Goal: Information Seeking & Learning: Learn about a topic

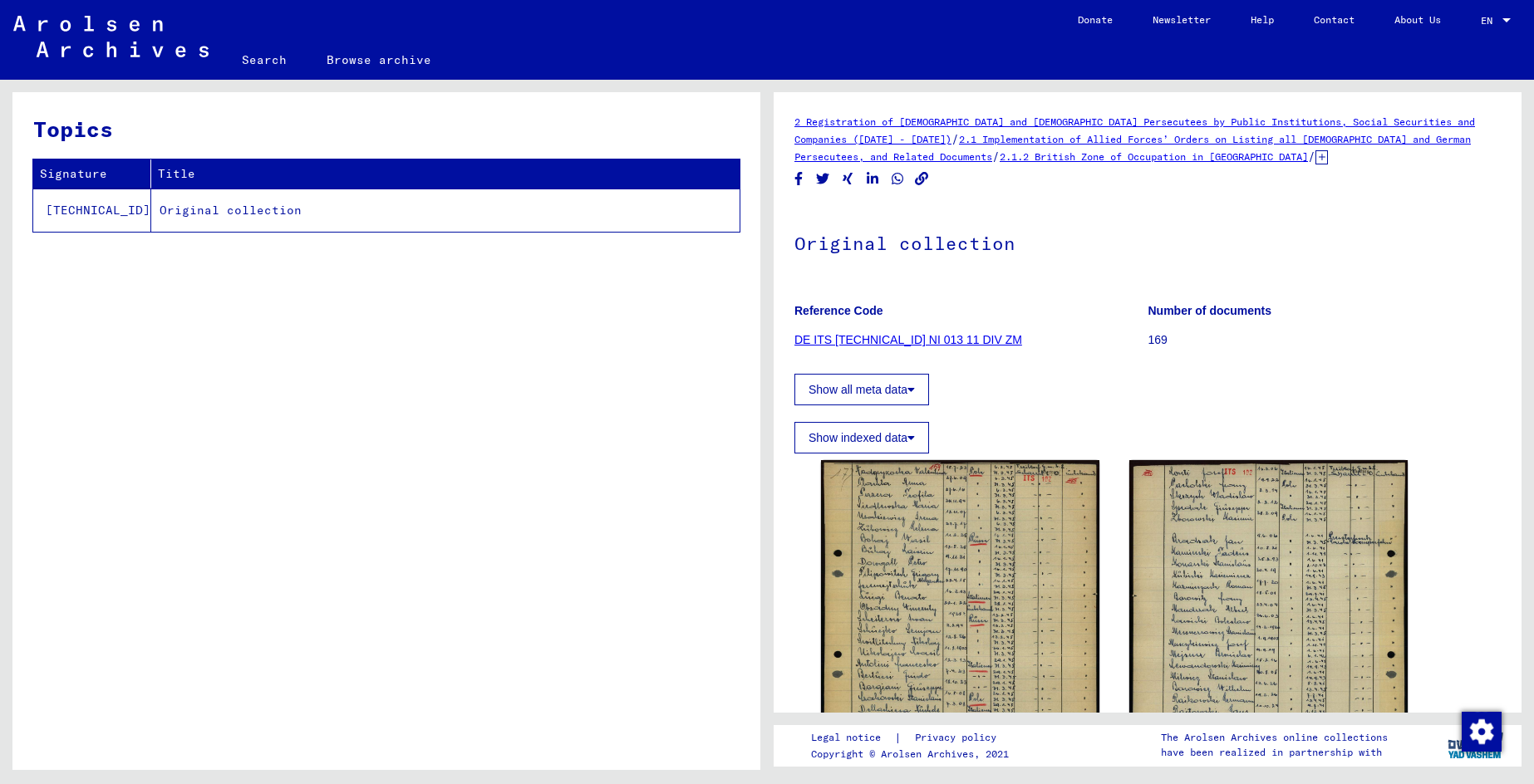
click at [929, 342] on link "DE ITS [TECHNICAL_ID] NI 013 11 DIV ZM" at bounding box center [908, 339] width 228 height 13
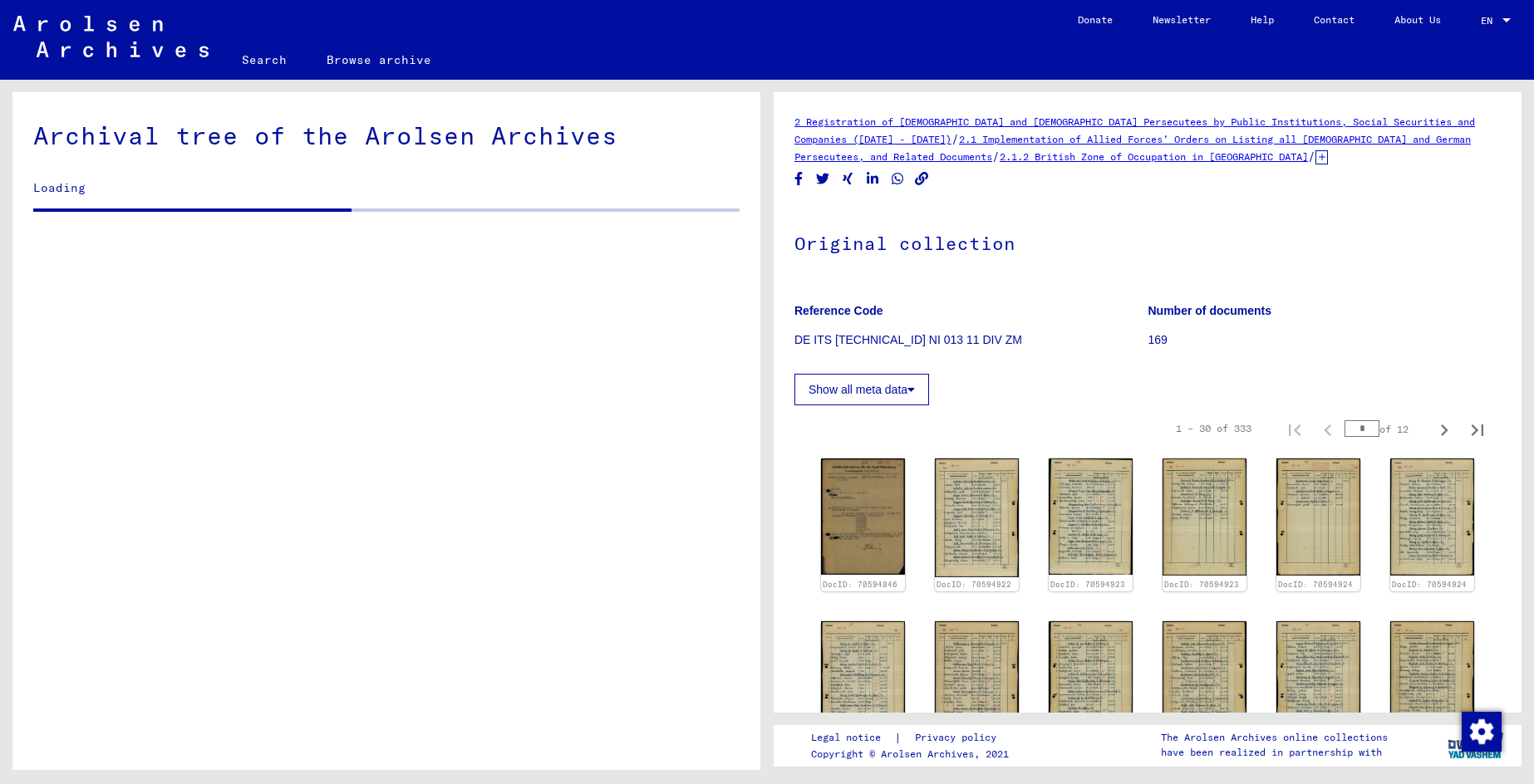
scroll to position [1980, 0]
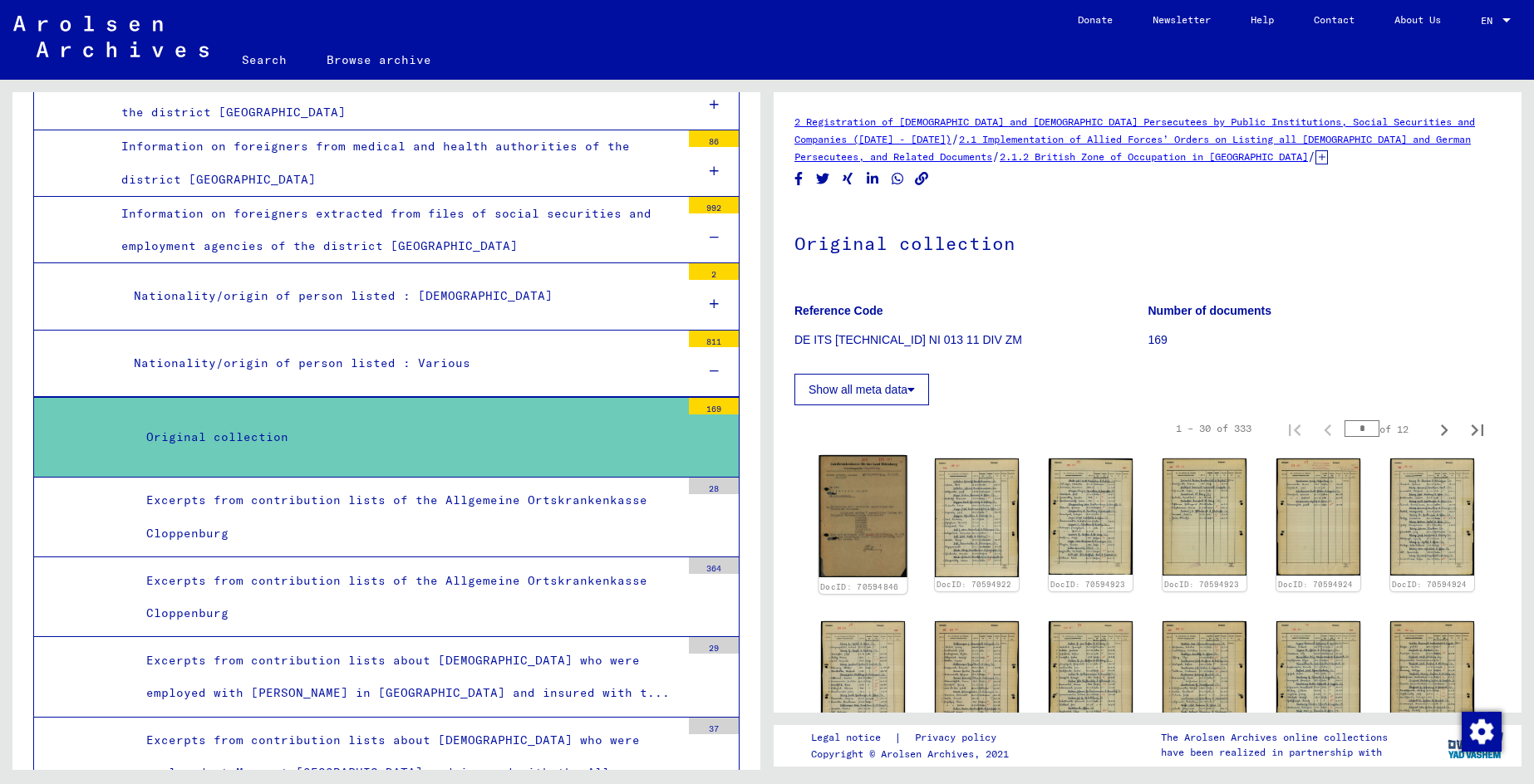
click at [881, 528] on img at bounding box center [862, 516] width 88 height 122
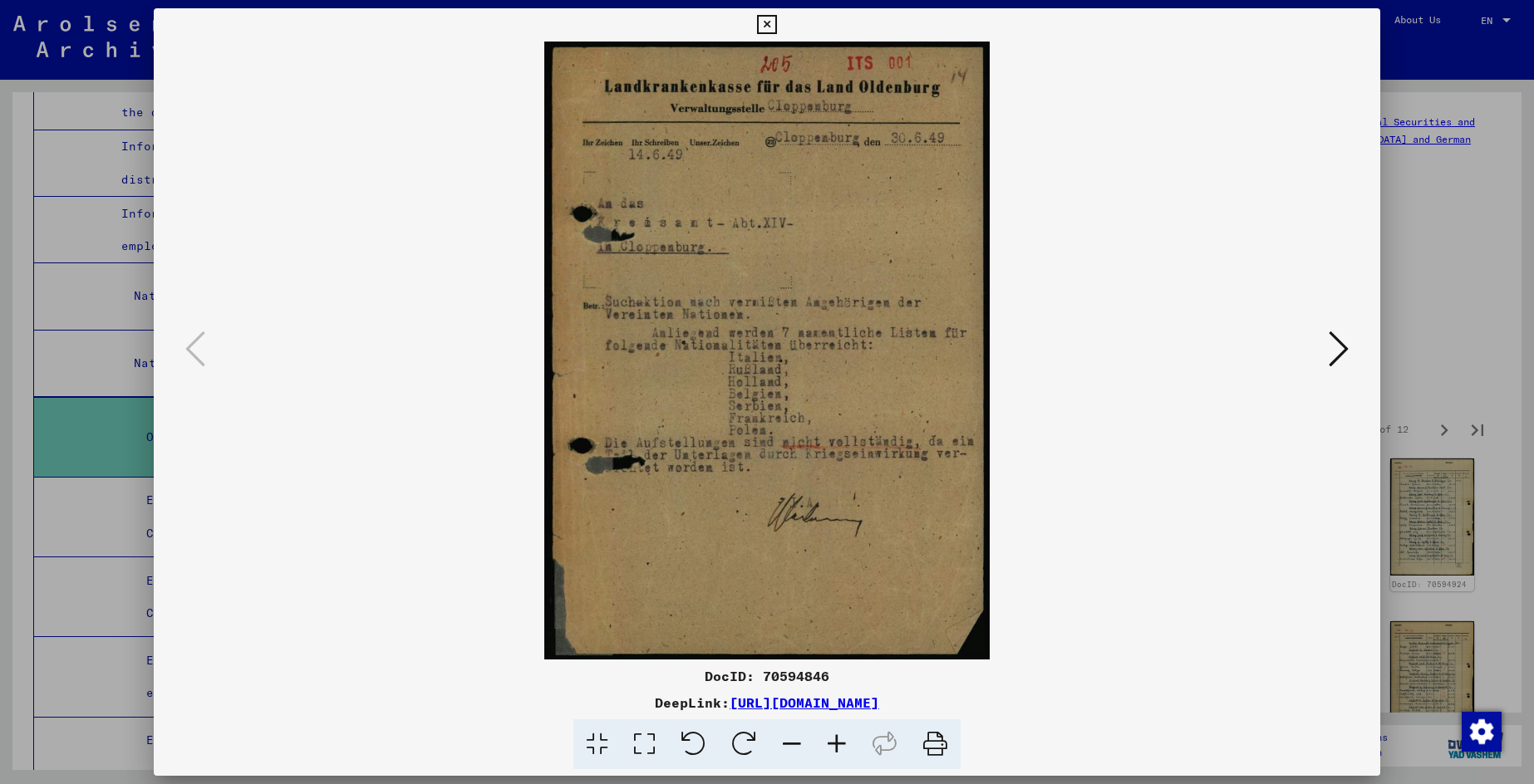
click at [1331, 354] on icon at bounding box center [1338, 348] width 20 height 40
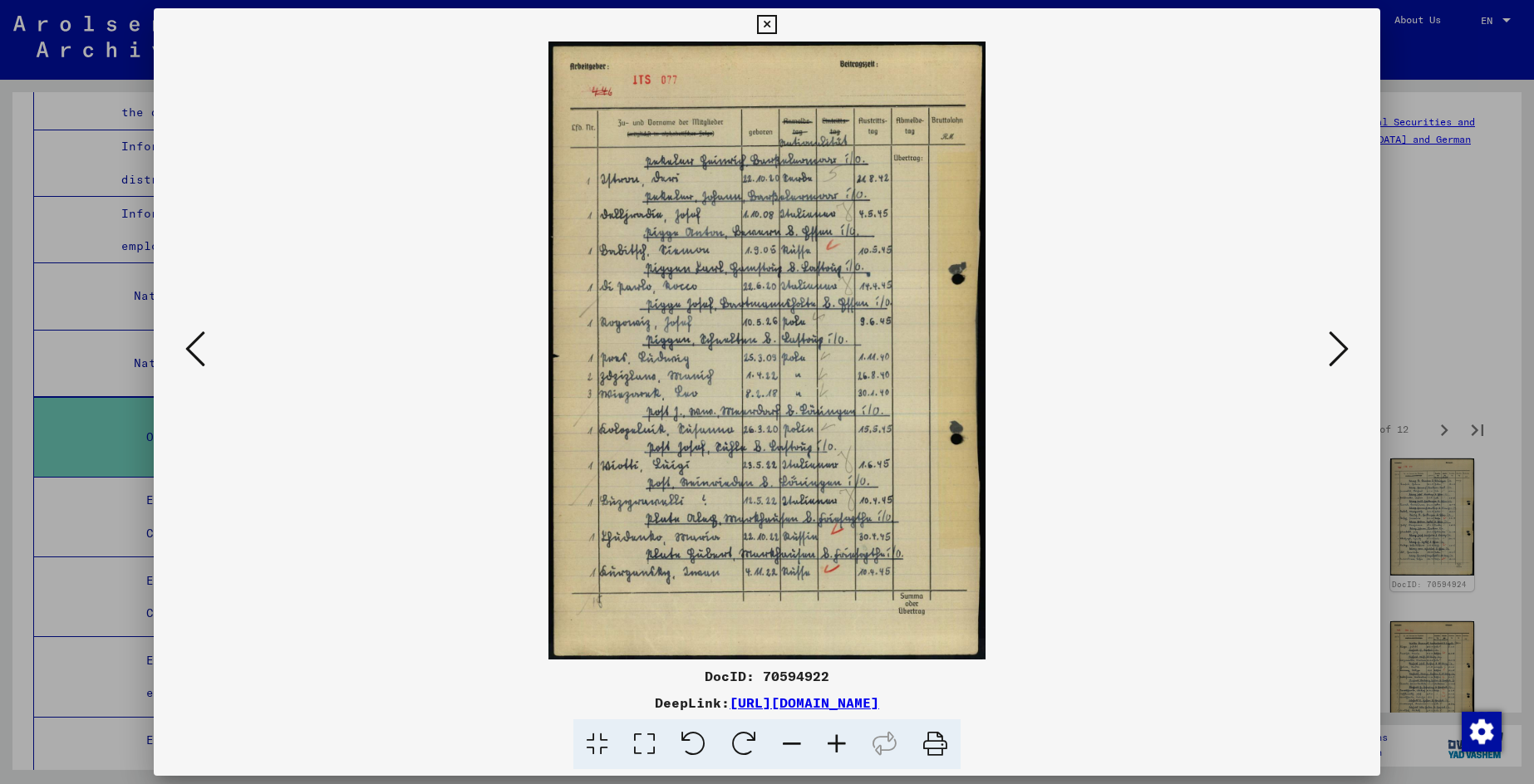
click at [204, 343] on icon at bounding box center [196, 348] width 20 height 40
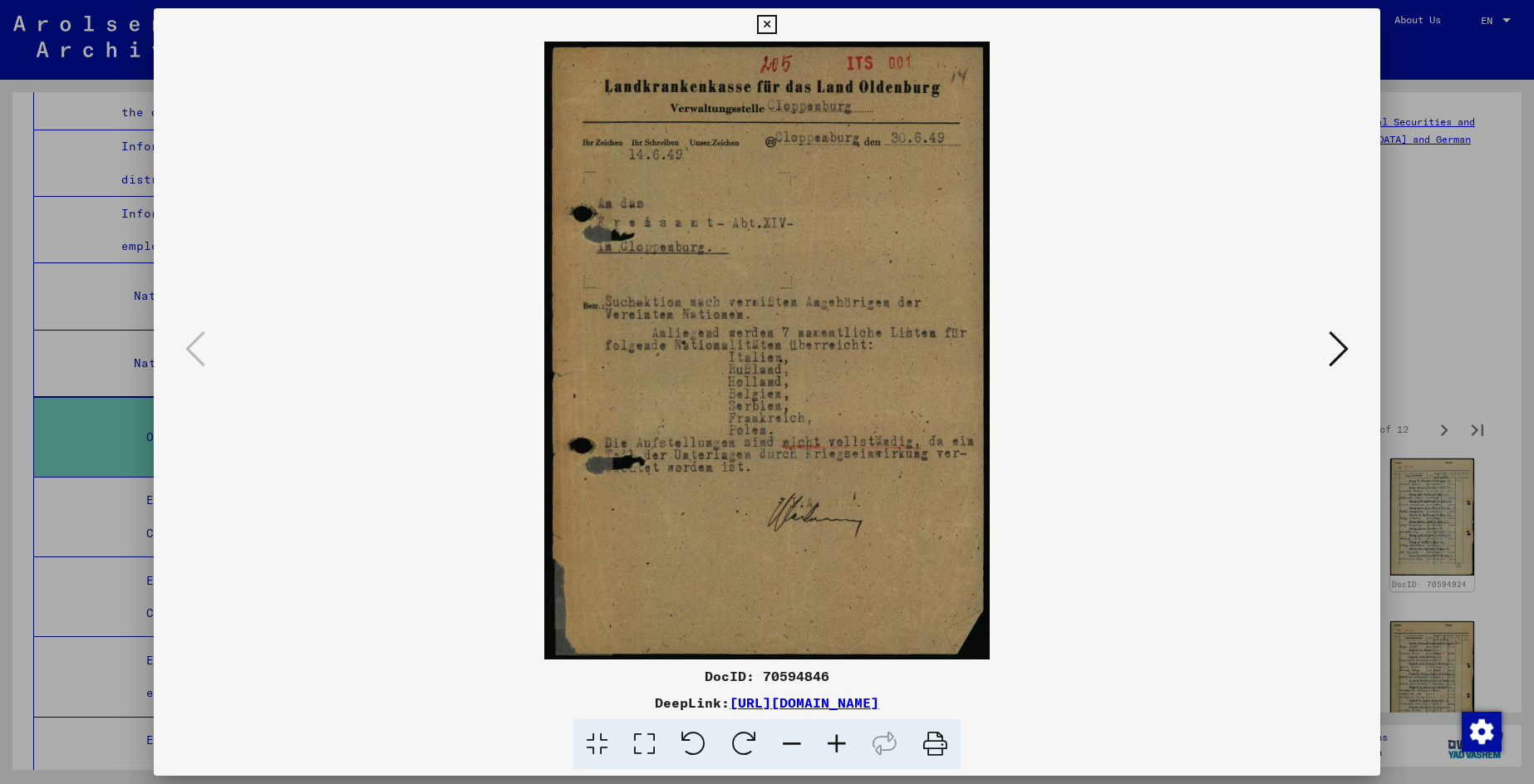
click at [802, 445] on img at bounding box center [767, 350] width 1114 height 619
click at [843, 702] on link "[URL][DOMAIN_NAME]" at bounding box center [804, 703] width 150 height 17
click at [1335, 349] on icon at bounding box center [1338, 348] width 20 height 40
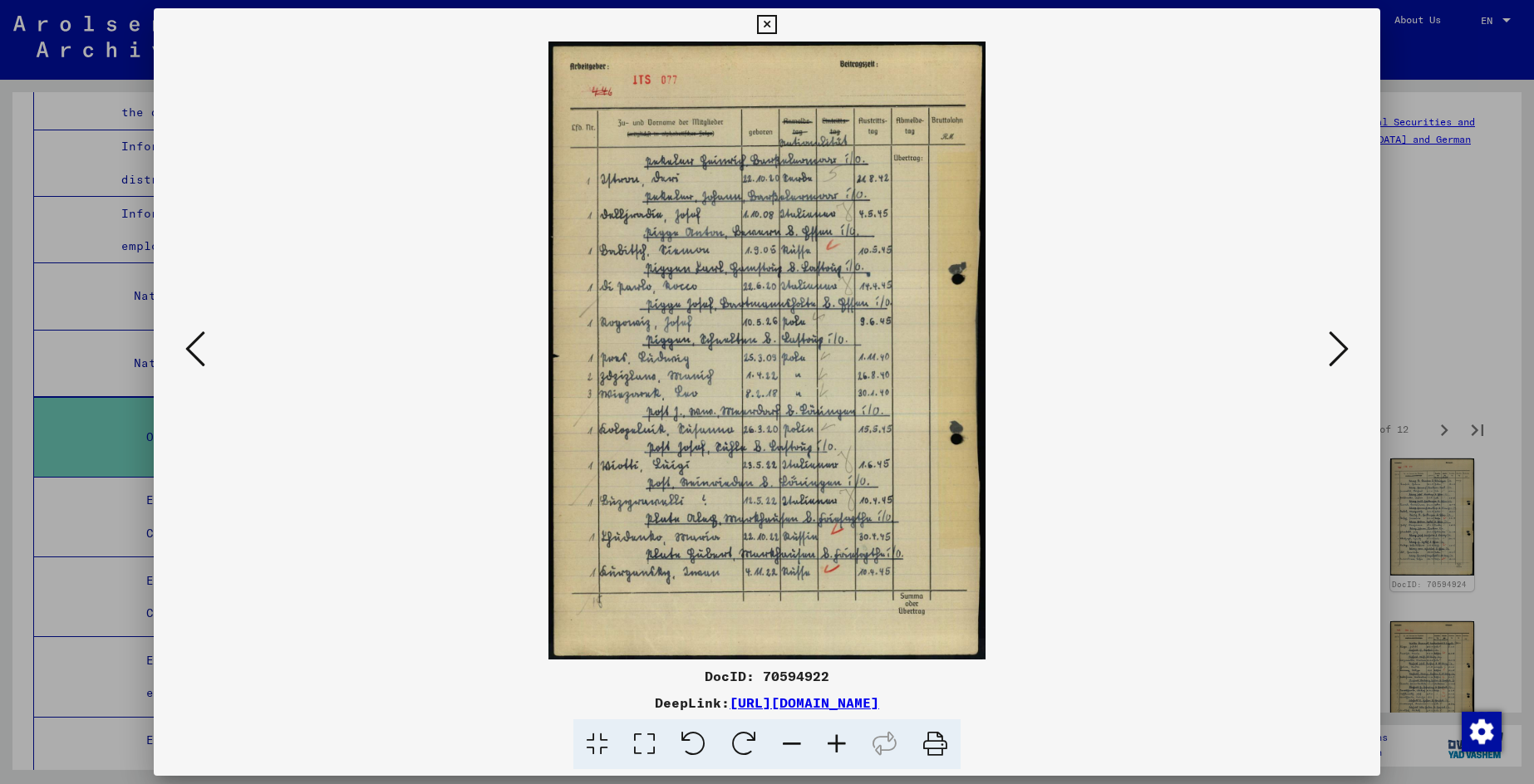
click at [1333, 347] on icon at bounding box center [1338, 348] width 20 height 40
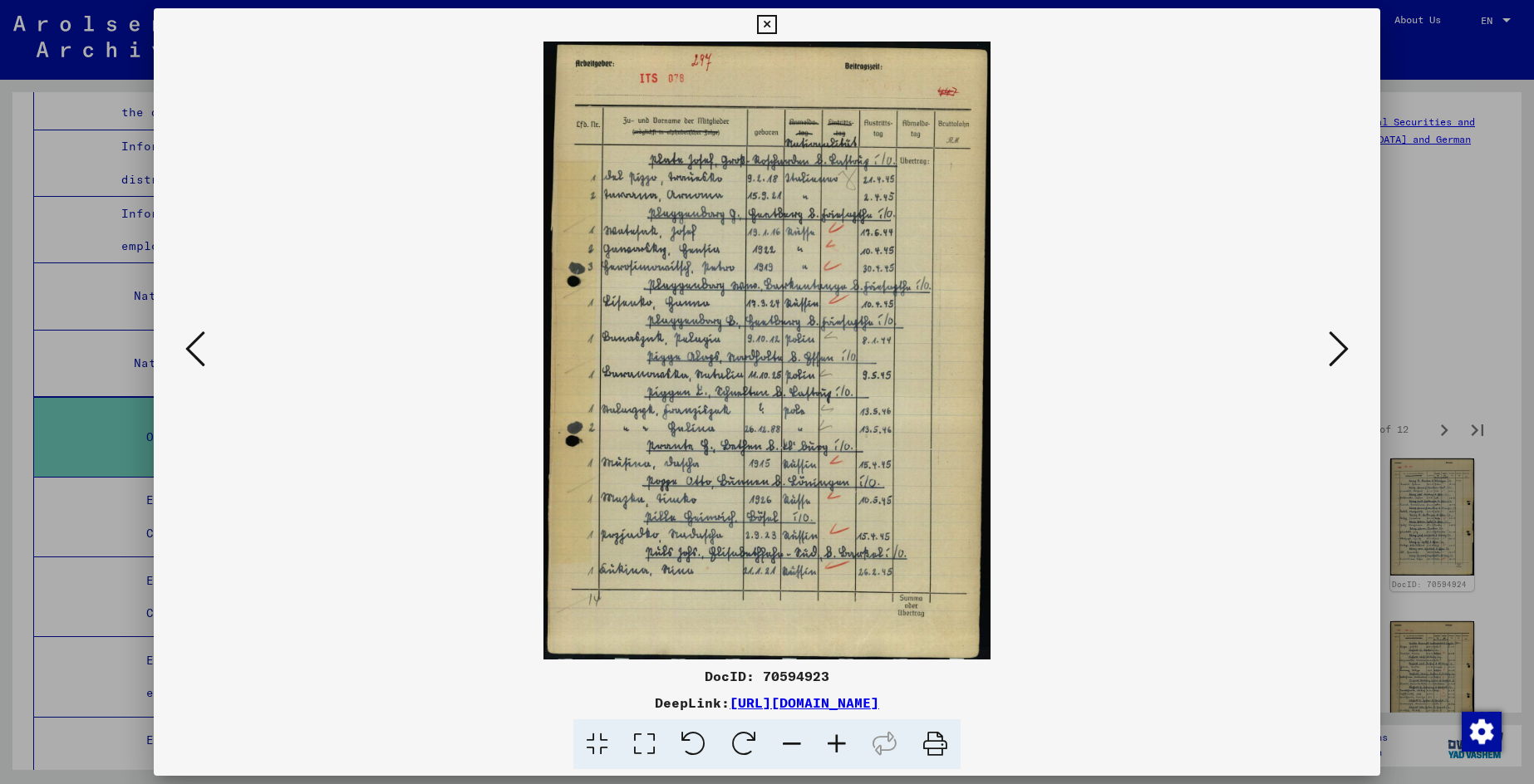
click at [1333, 347] on icon at bounding box center [1338, 348] width 20 height 40
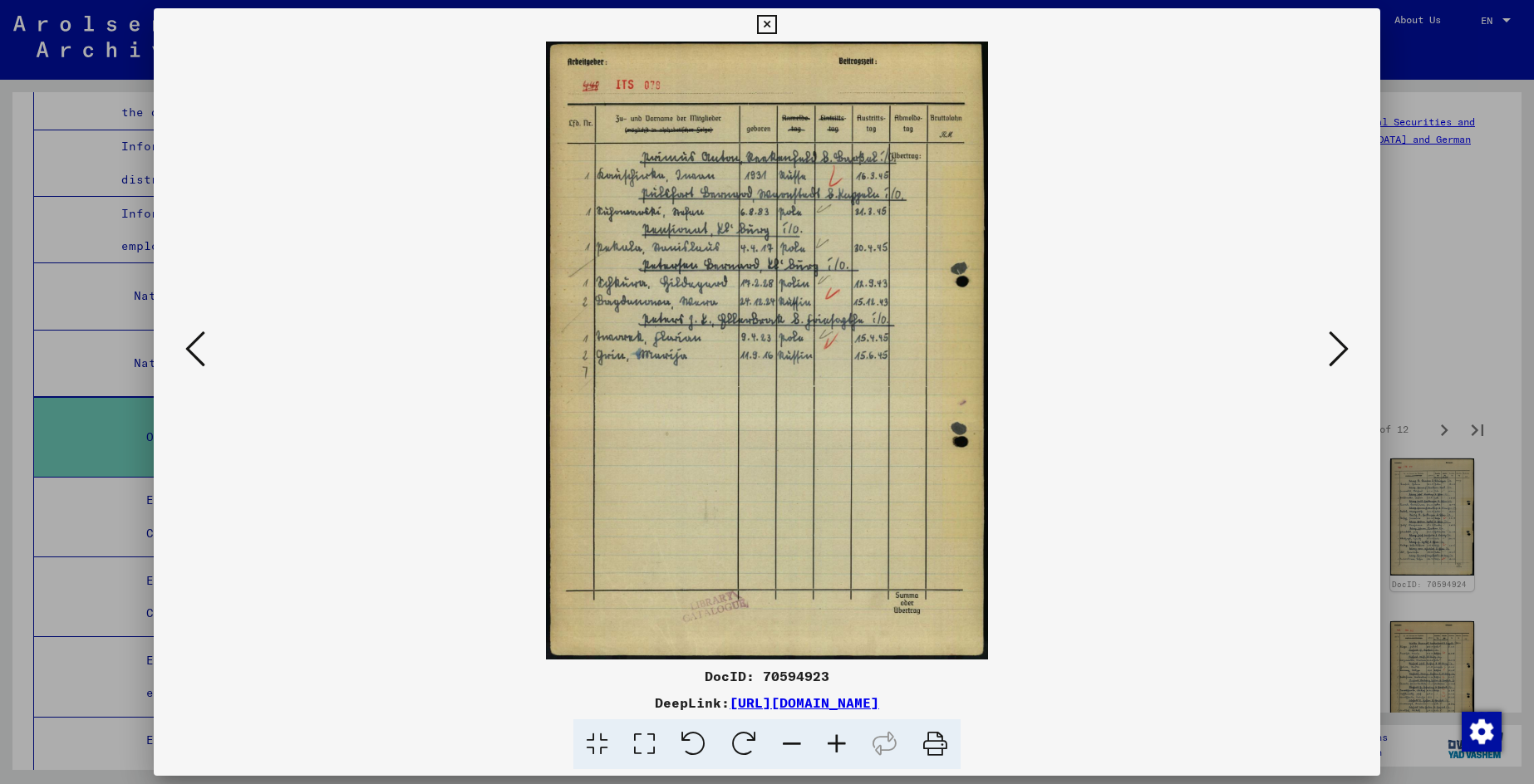
click at [1333, 347] on icon at bounding box center [1338, 348] width 20 height 40
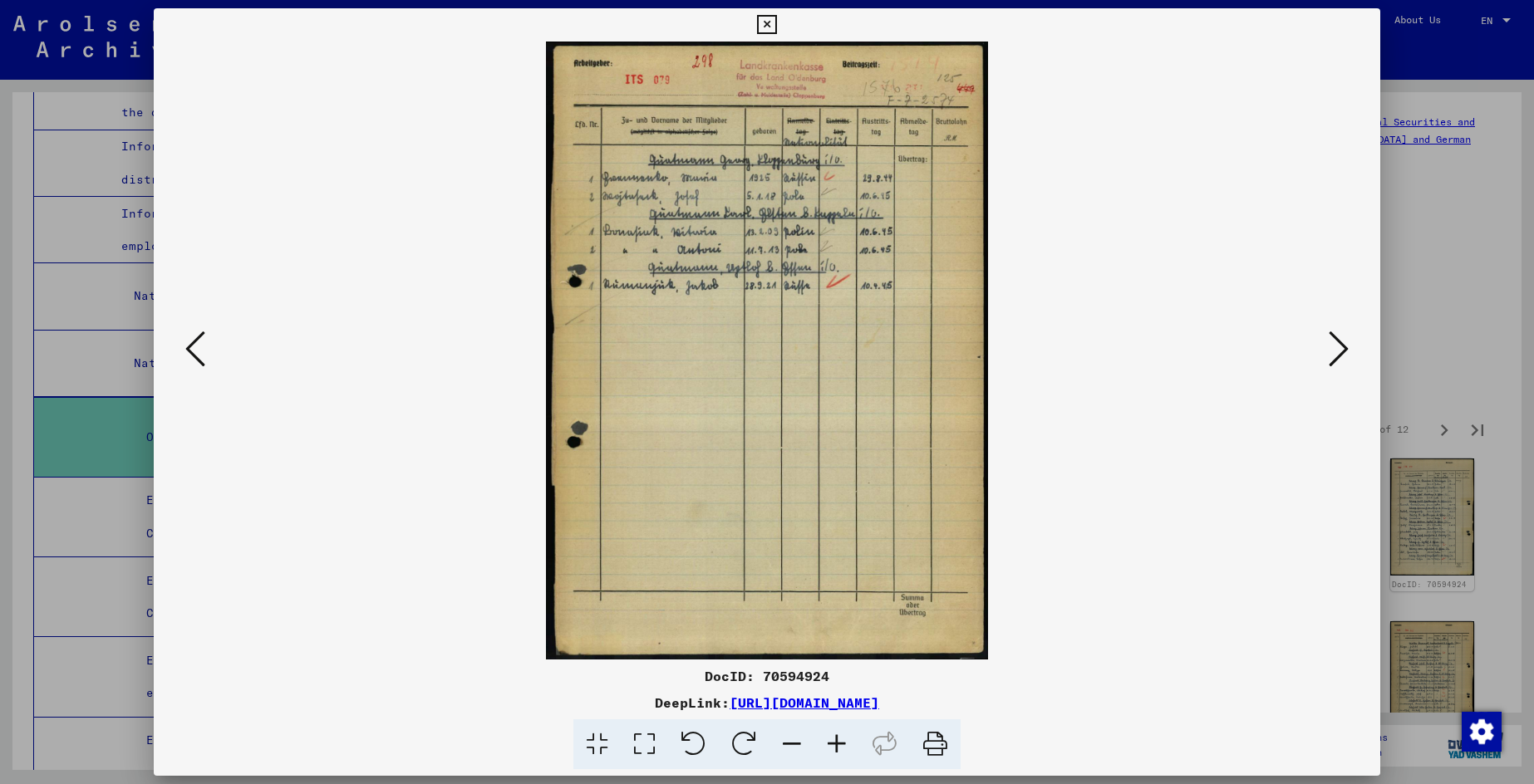
click at [1333, 347] on icon at bounding box center [1338, 348] width 20 height 40
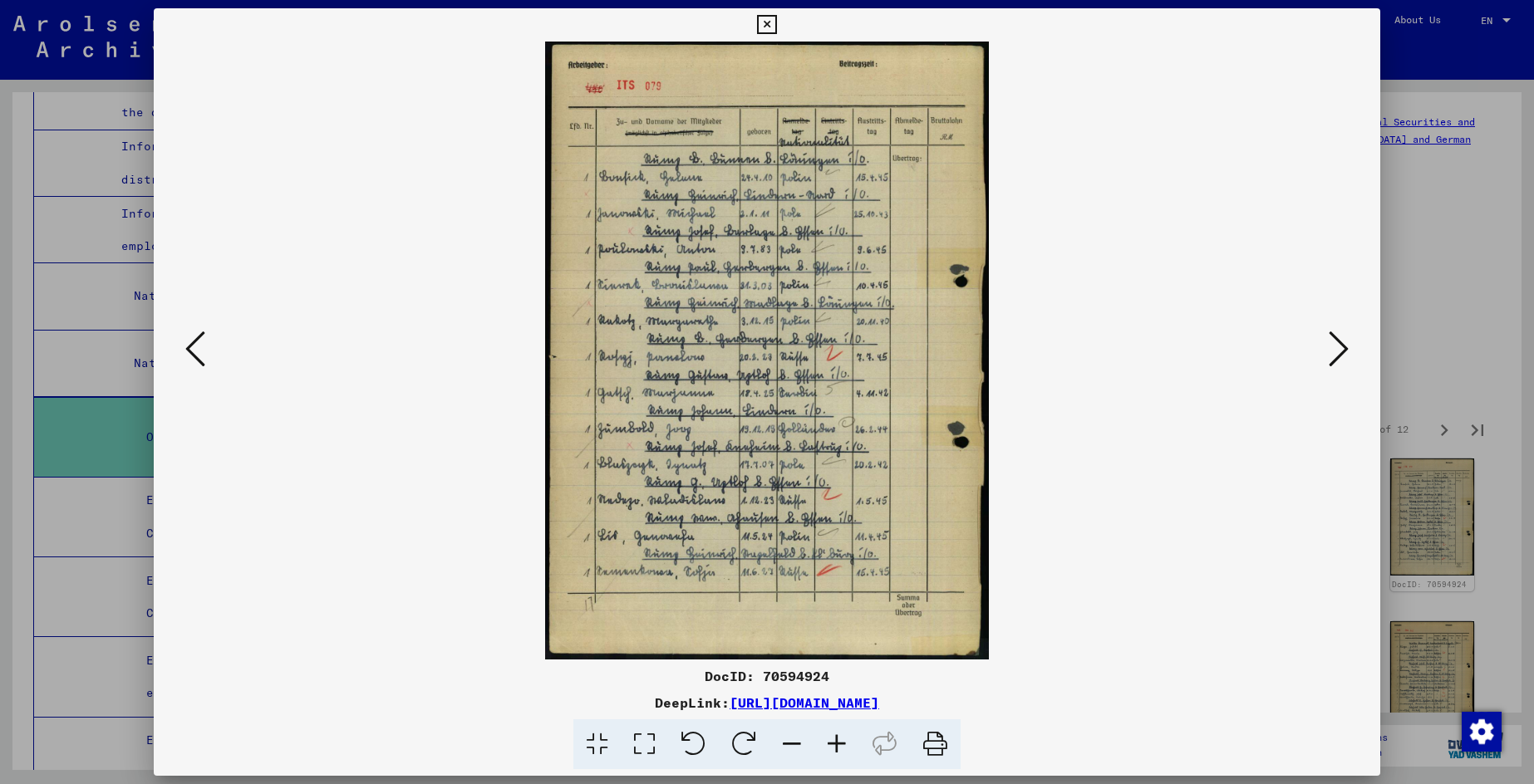
click at [1333, 347] on icon at bounding box center [1338, 348] width 20 height 40
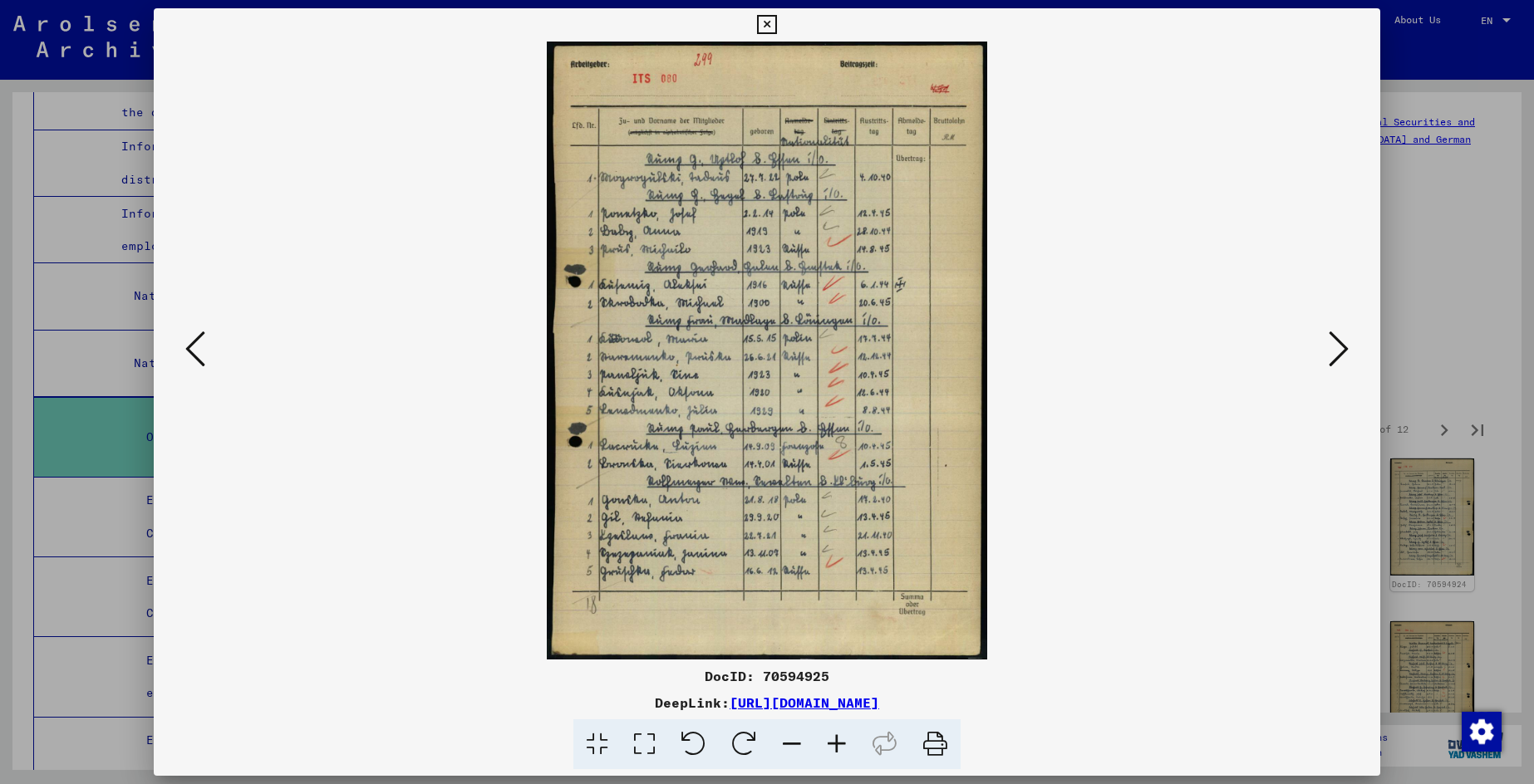
click at [1333, 347] on icon at bounding box center [1338, 348] width 20 height 40
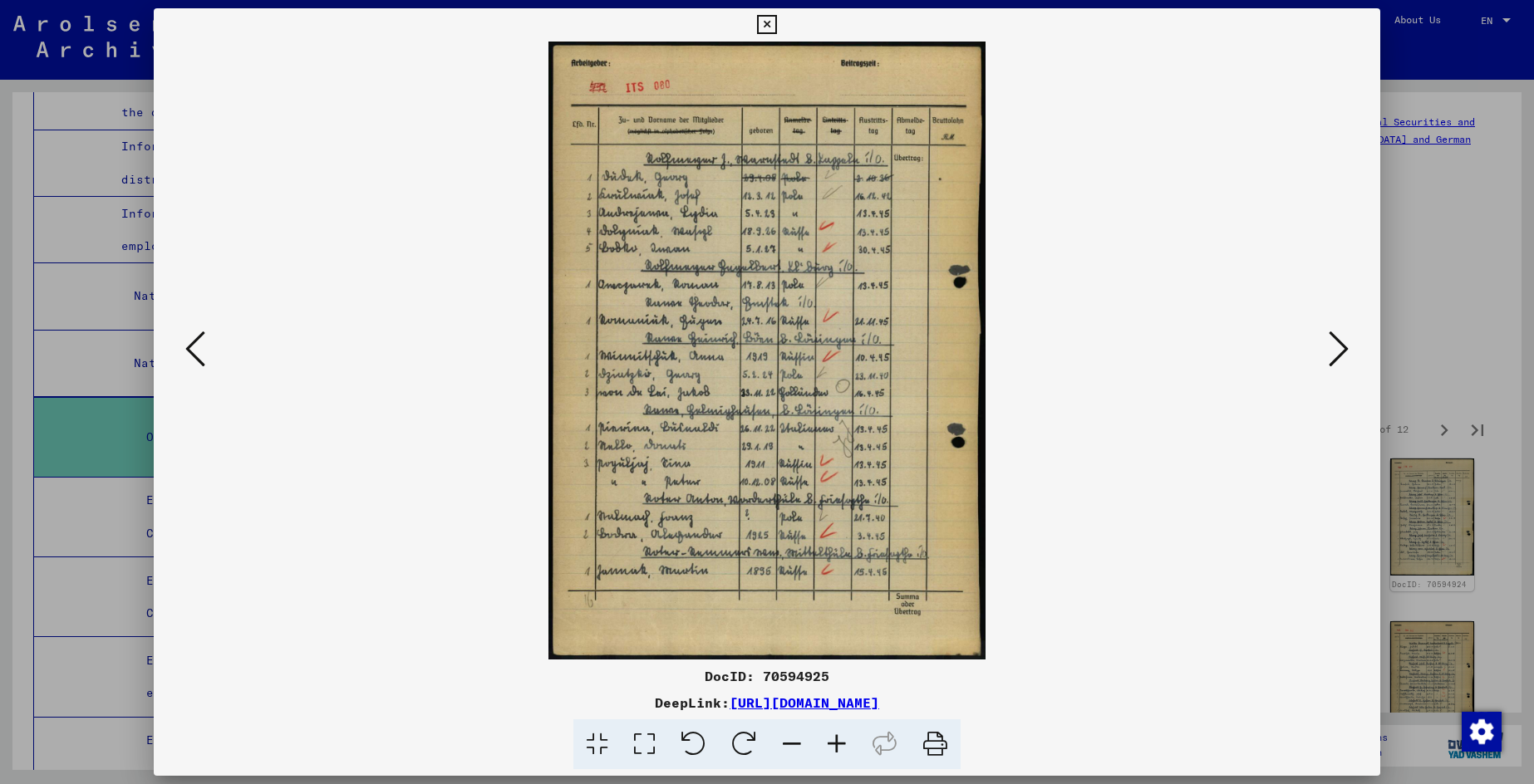
click at [1333, 347] on icon at bounding box center [1338, 348] width 20 height 40
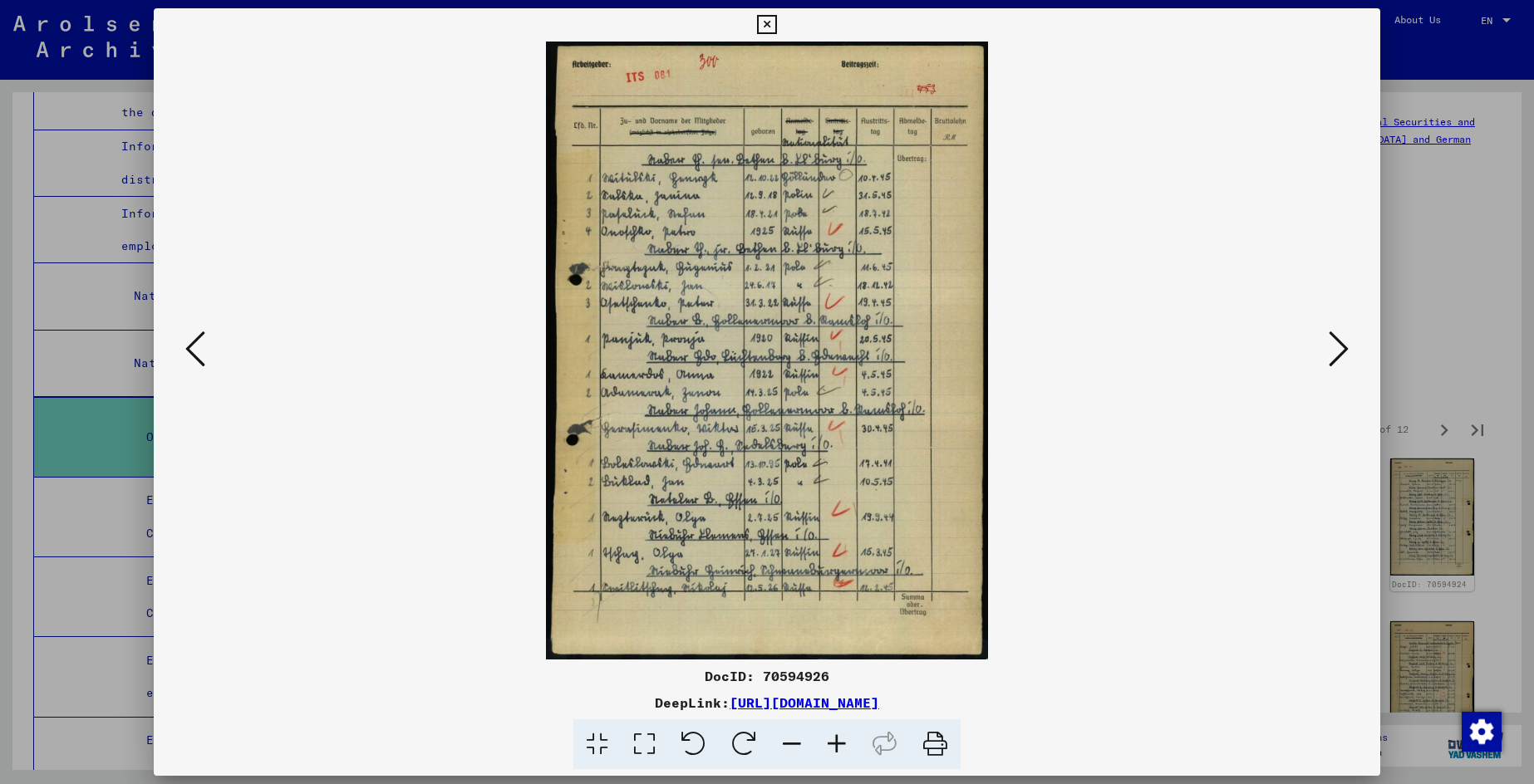
click at [1333, 347] on icon at bounding box center [1338, 348] width 20 height 40
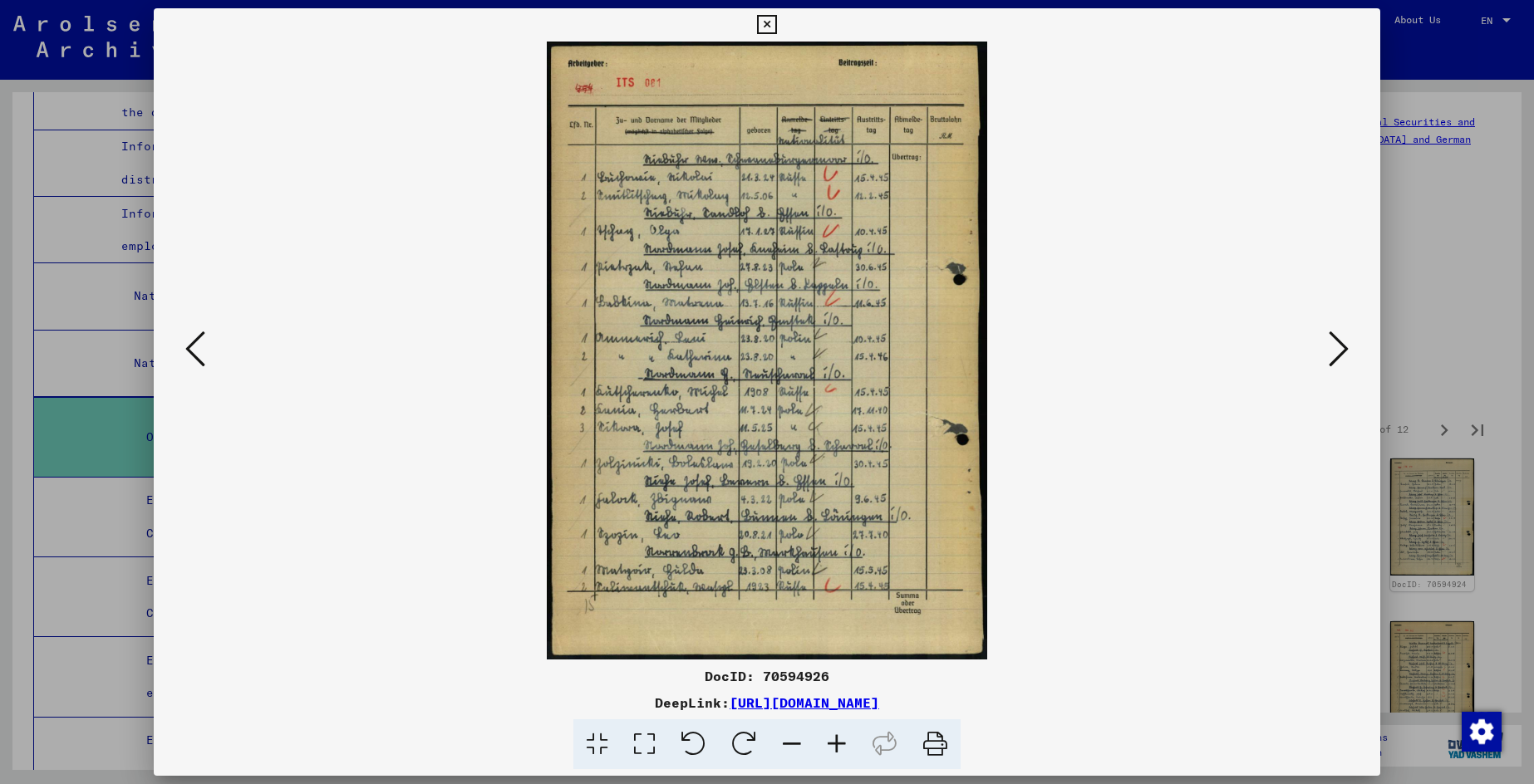
click at [1333, 347] on icon at bounding box center [1338, 348] width 20 height 40
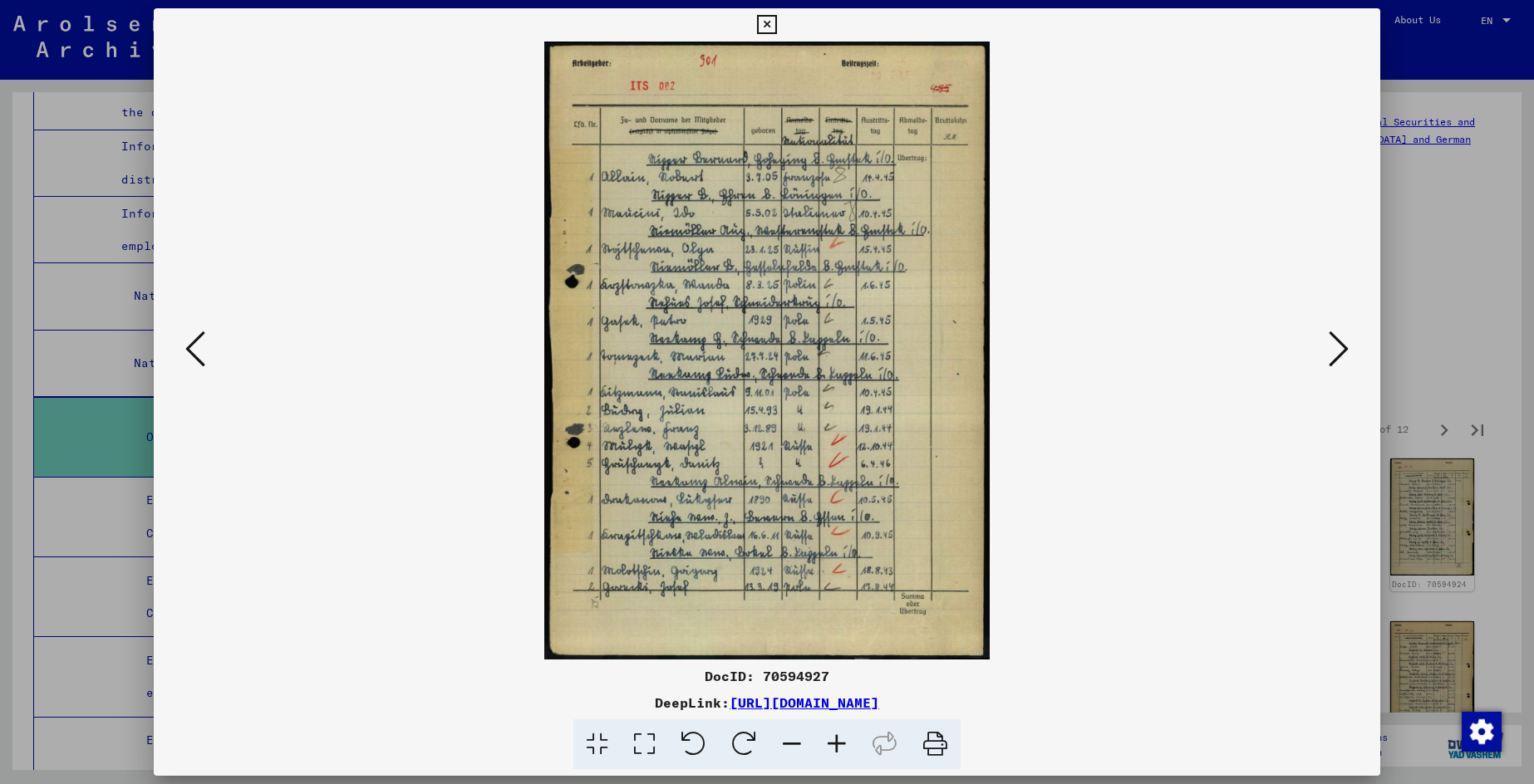
click at [1333, 347] on icon at bounding box center [1338, 348] width 20 height 40
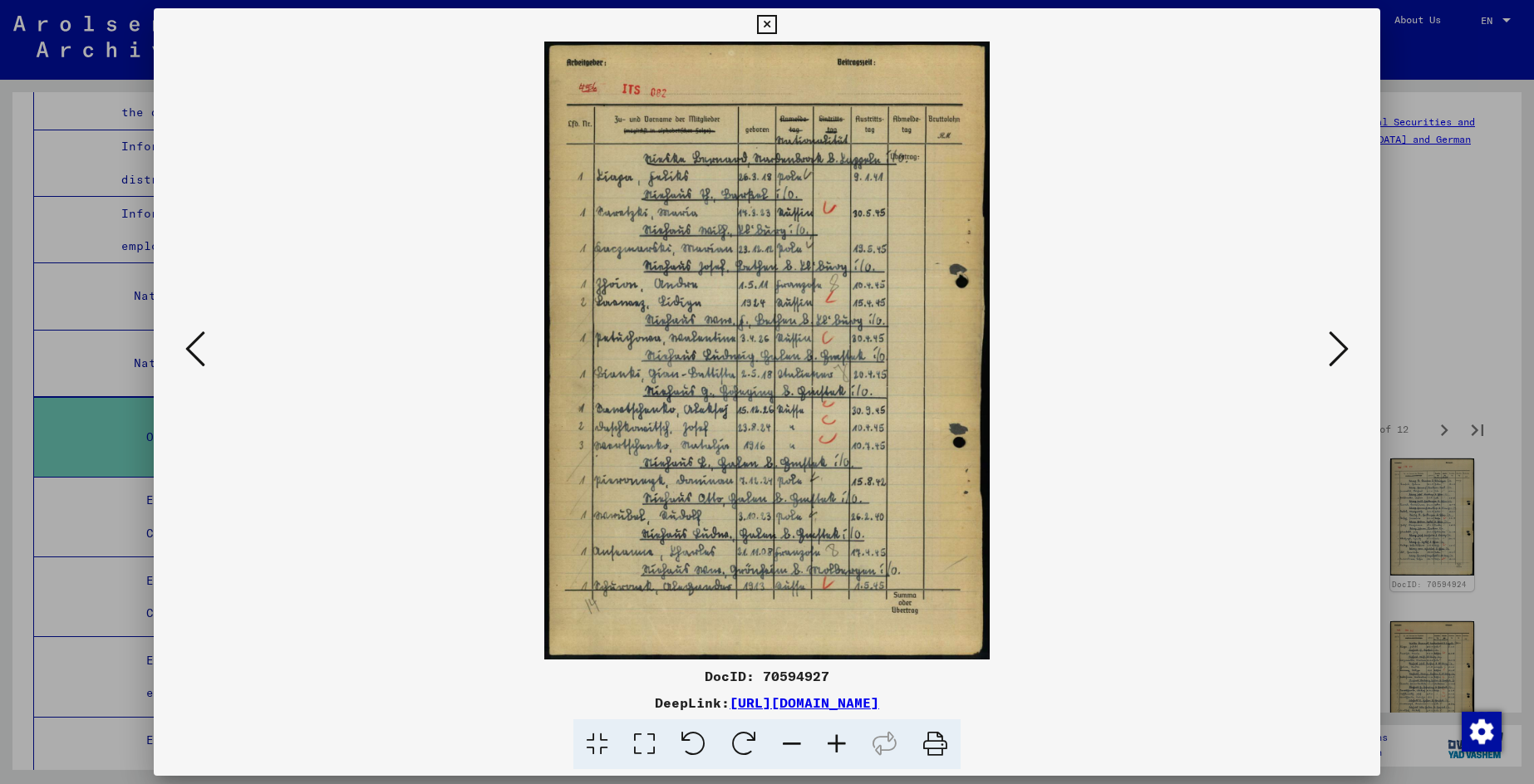
click at [1333, 347] on icon at bounding box center [1338, 348] width 20 height 40
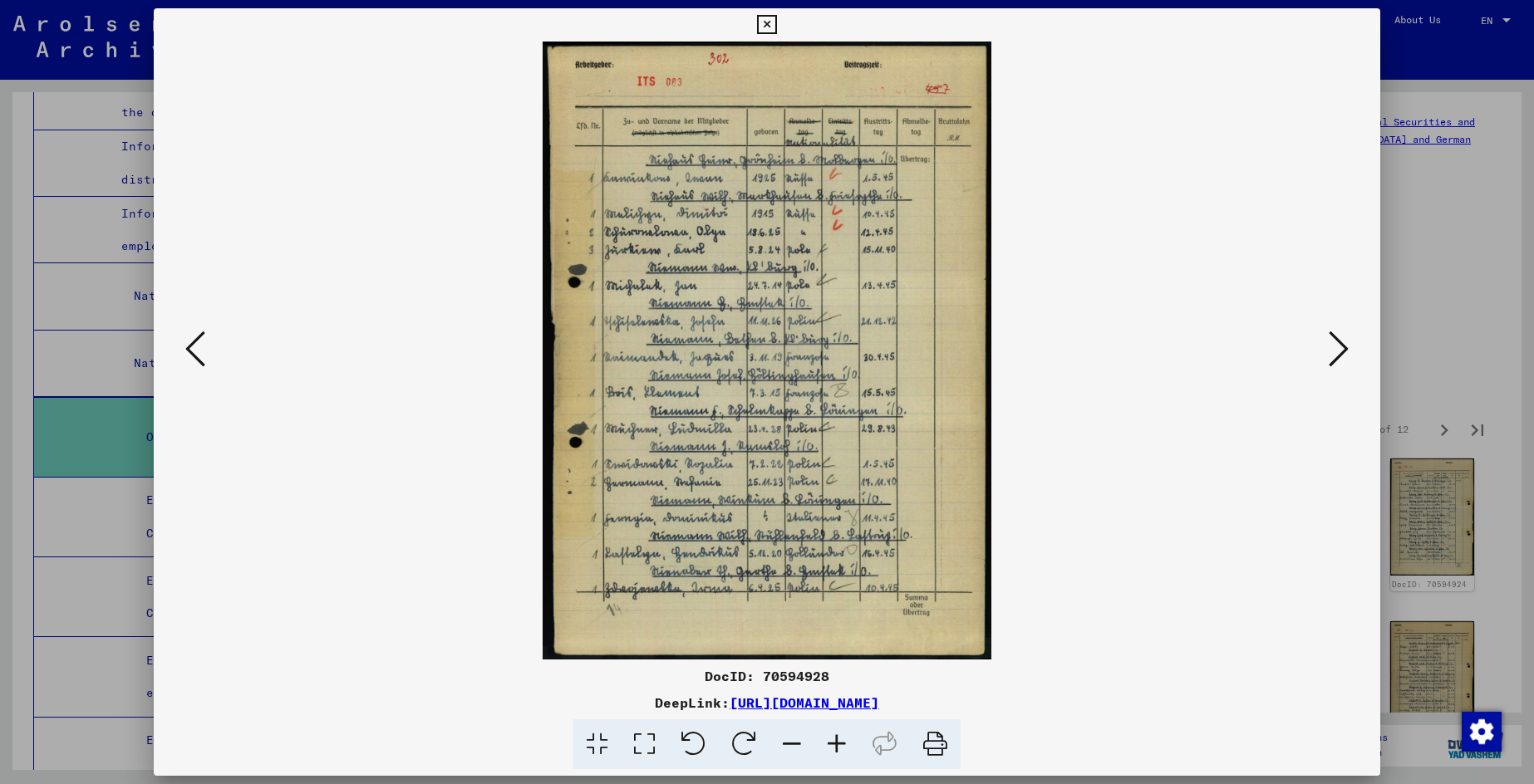
click at [1333, 347] on icon at bounding box center [1338, 348] width 20 height 40
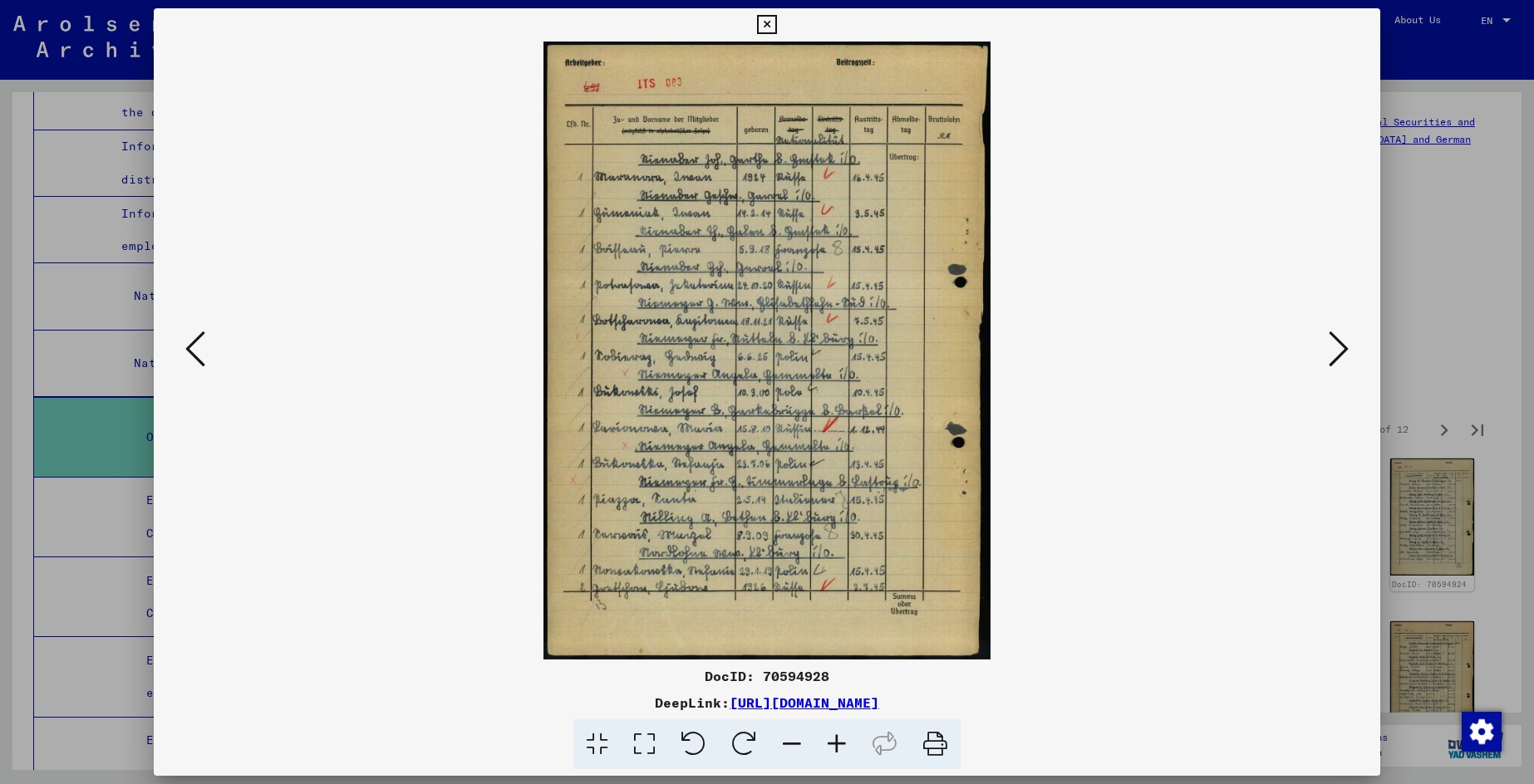
click at [1333, 347] on icon at bounding box center [1338, 348] width 20 height 40
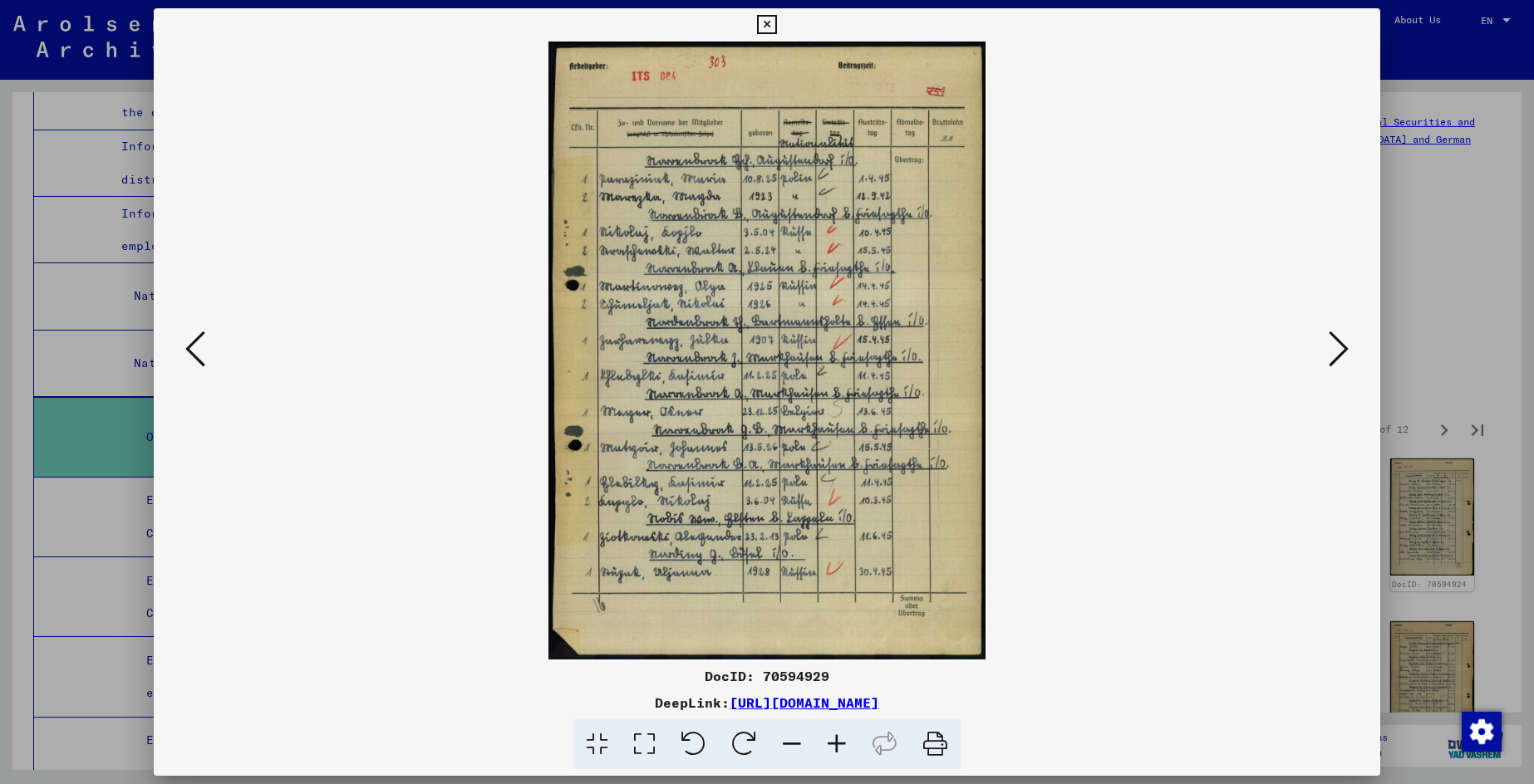
click at [1333, 347] on icon at bounding box center [1338, 348] width 20 height 40
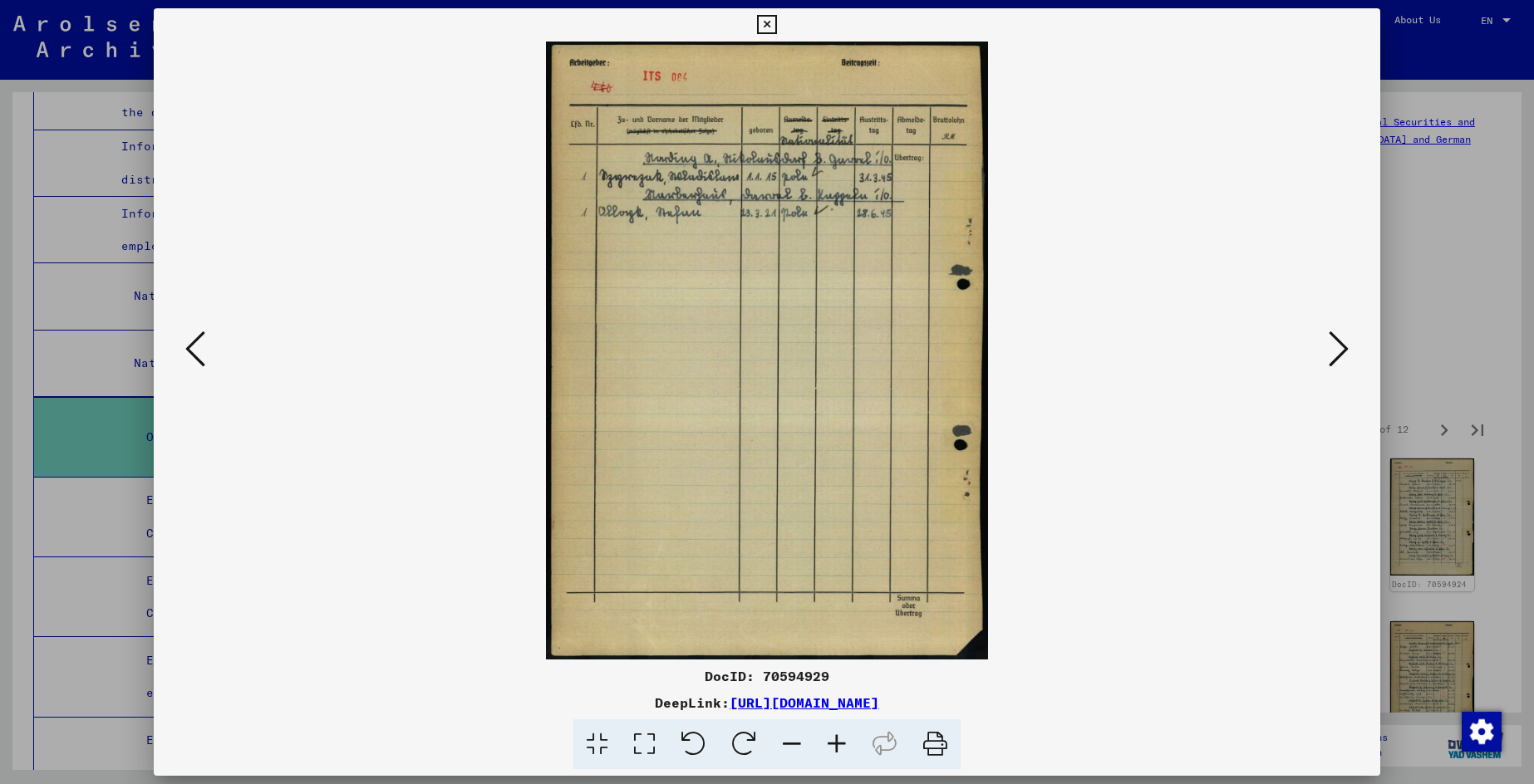
click at [1333, 347] on icon at bounding box center [1338, 348] width 20 height 40
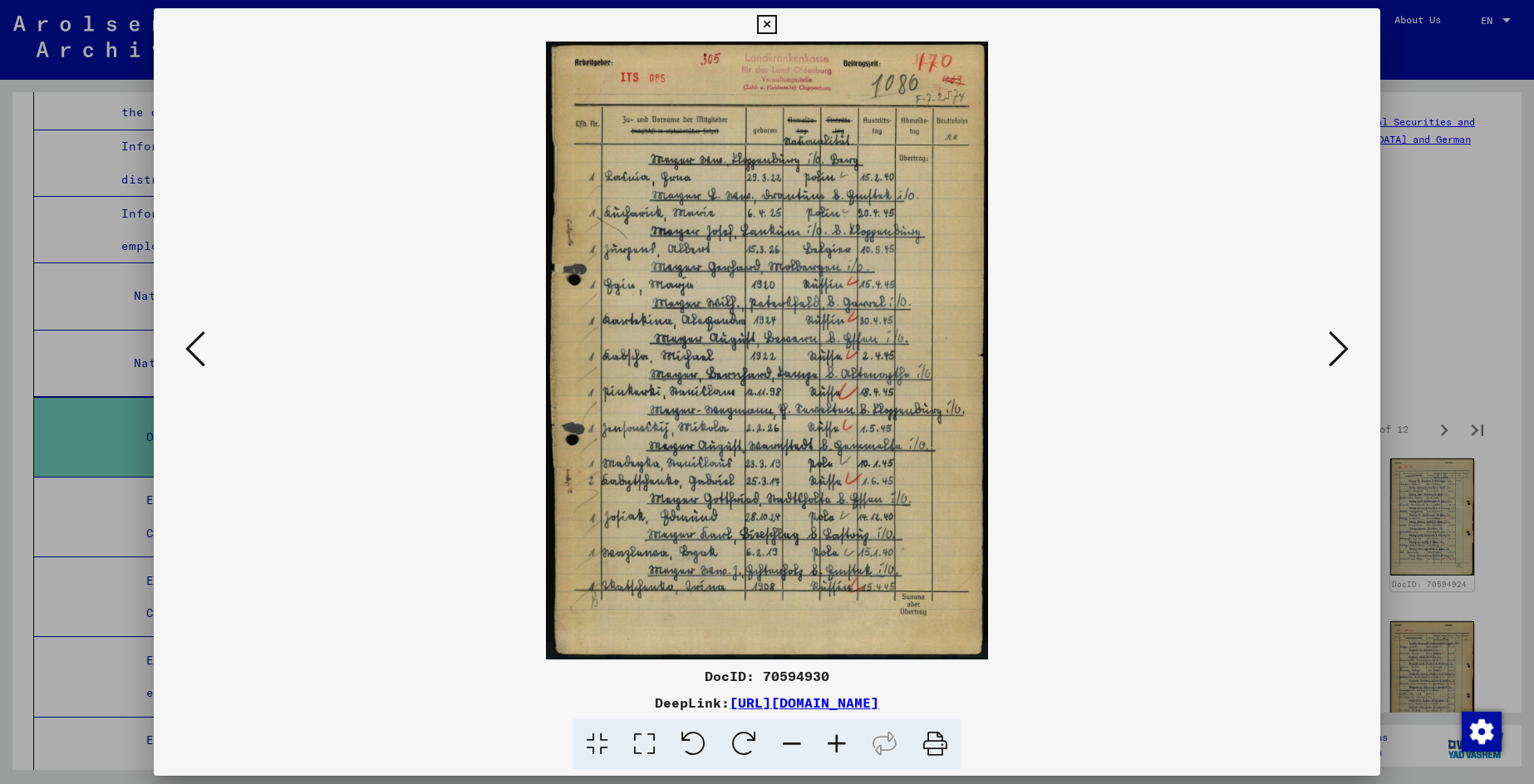
click at [1333, 347] on icon at bounding box center [1338, 348] width 20 height 40
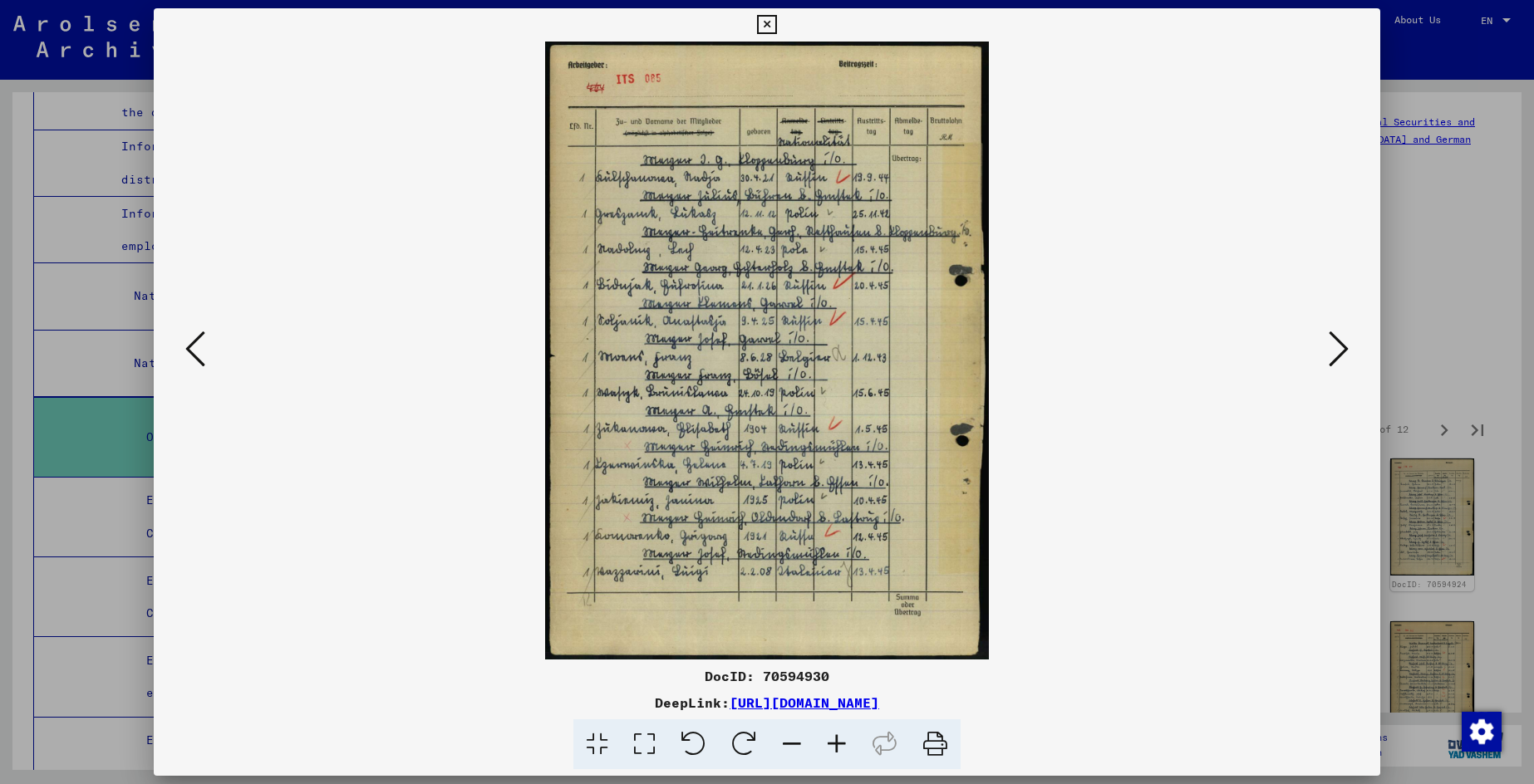
click at [202, 350] on icon at bounding box center [196, 348] width 20 height 40
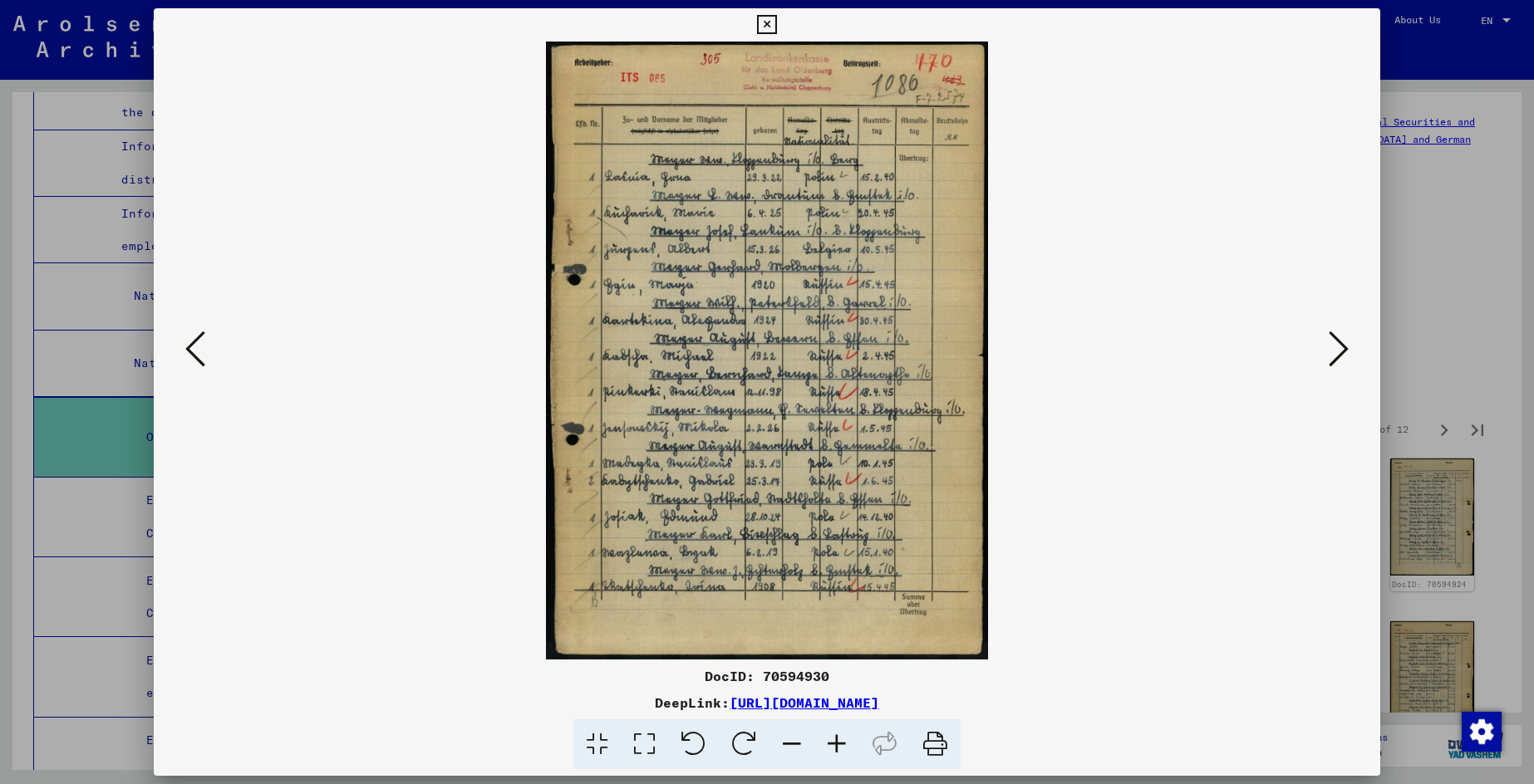
click at [191, 346] on icon at bounding box center [196, 348] width 20 height 40
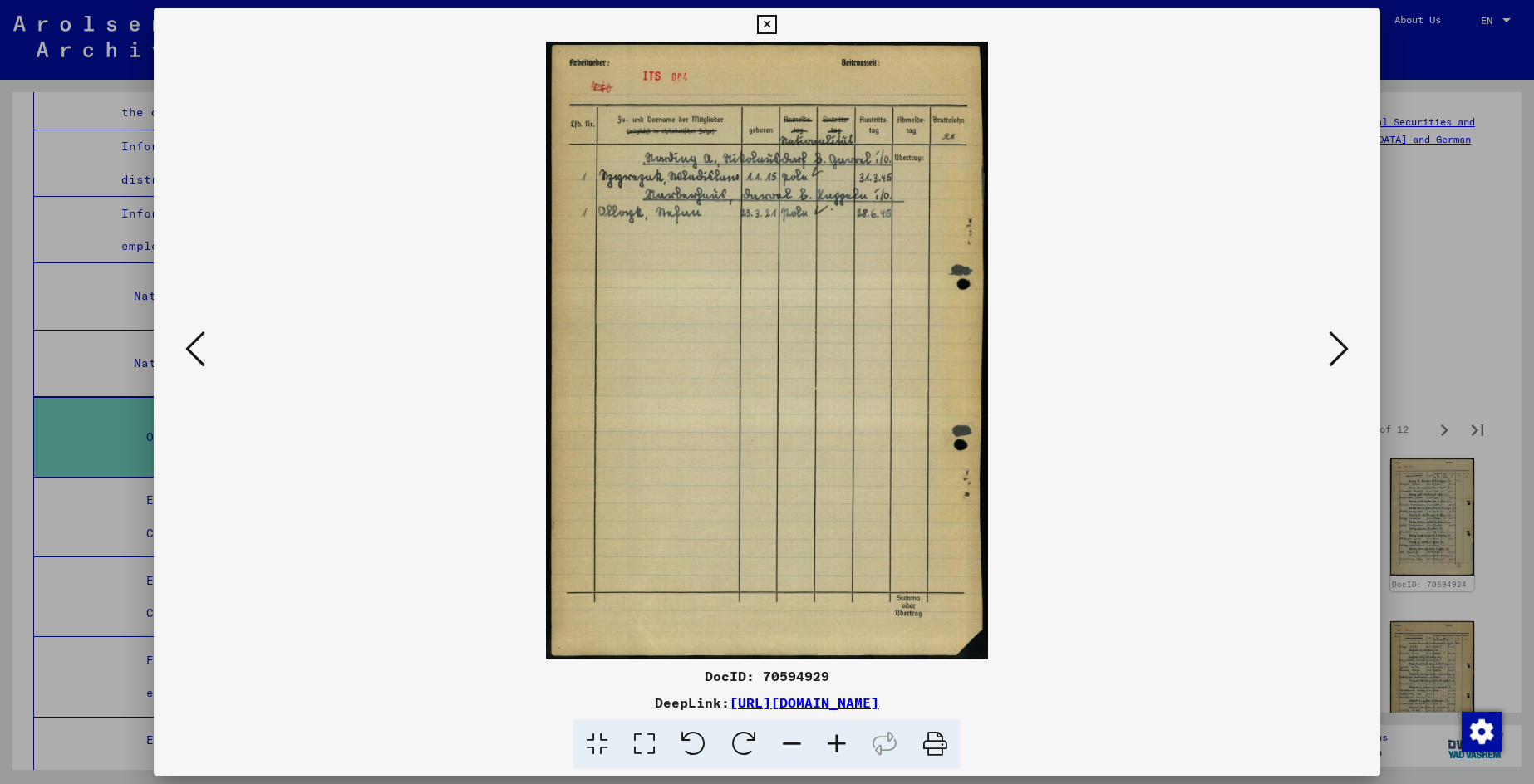
click at [847, 702] on link "[URL][DOMAIN_NAME]" at bounding box center [804, 703] width 150 height 17
click at [879, 705] on link "[URL][DOMAIN_NAME]" at bounding box center [804, 703] width 150 height 17
